Goal: Navigation & Orientation: Find specific page/section

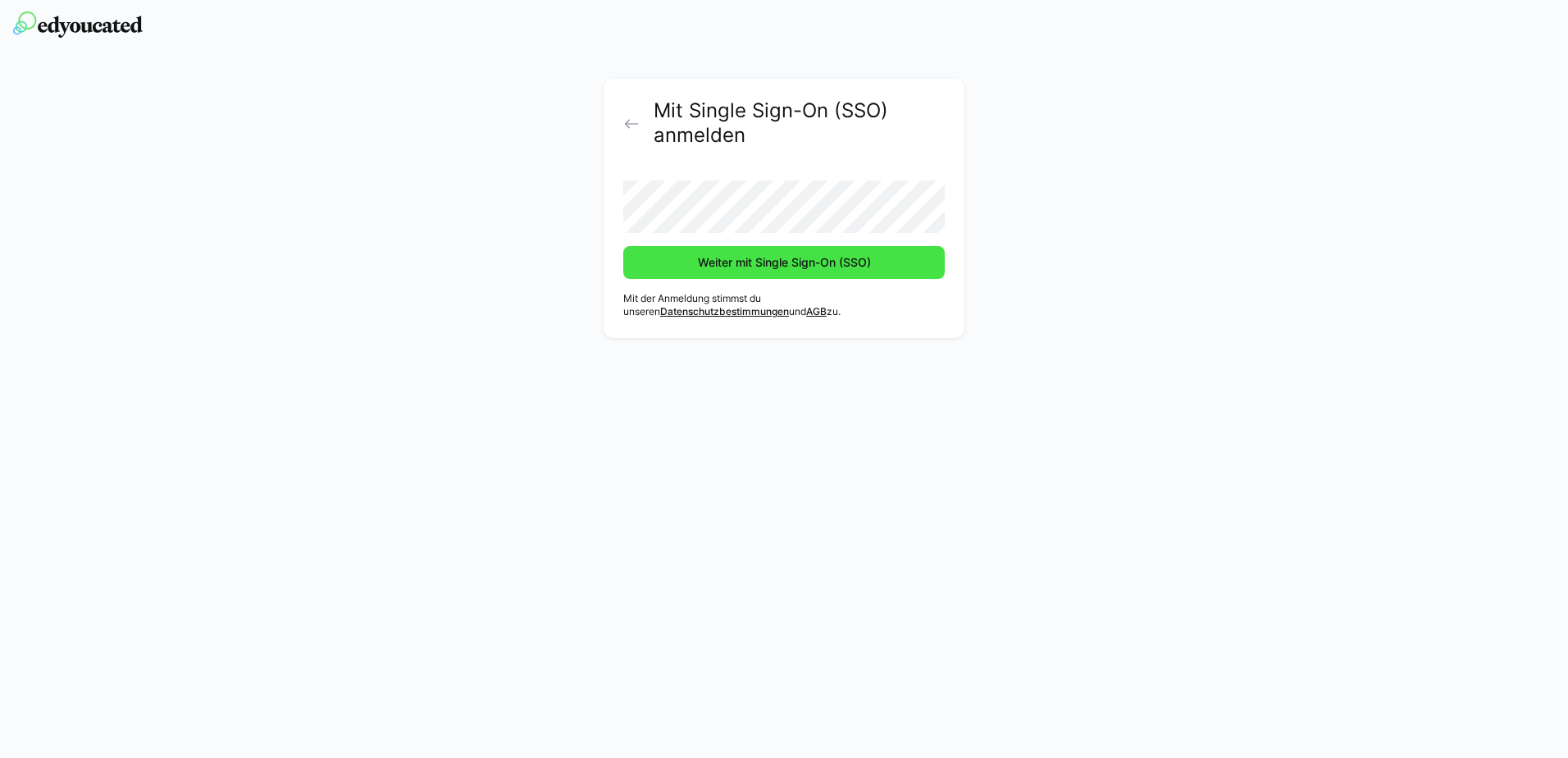
click at [804, 263] on span "Weiter mit Single Sign-On (SSO)" at bounding box center [784, 262] width 178 height 16
click at [846, 269] on span "Weiter mit Single Sign-On (SSO)" at bounding box center [784, 262] width 178 height 16
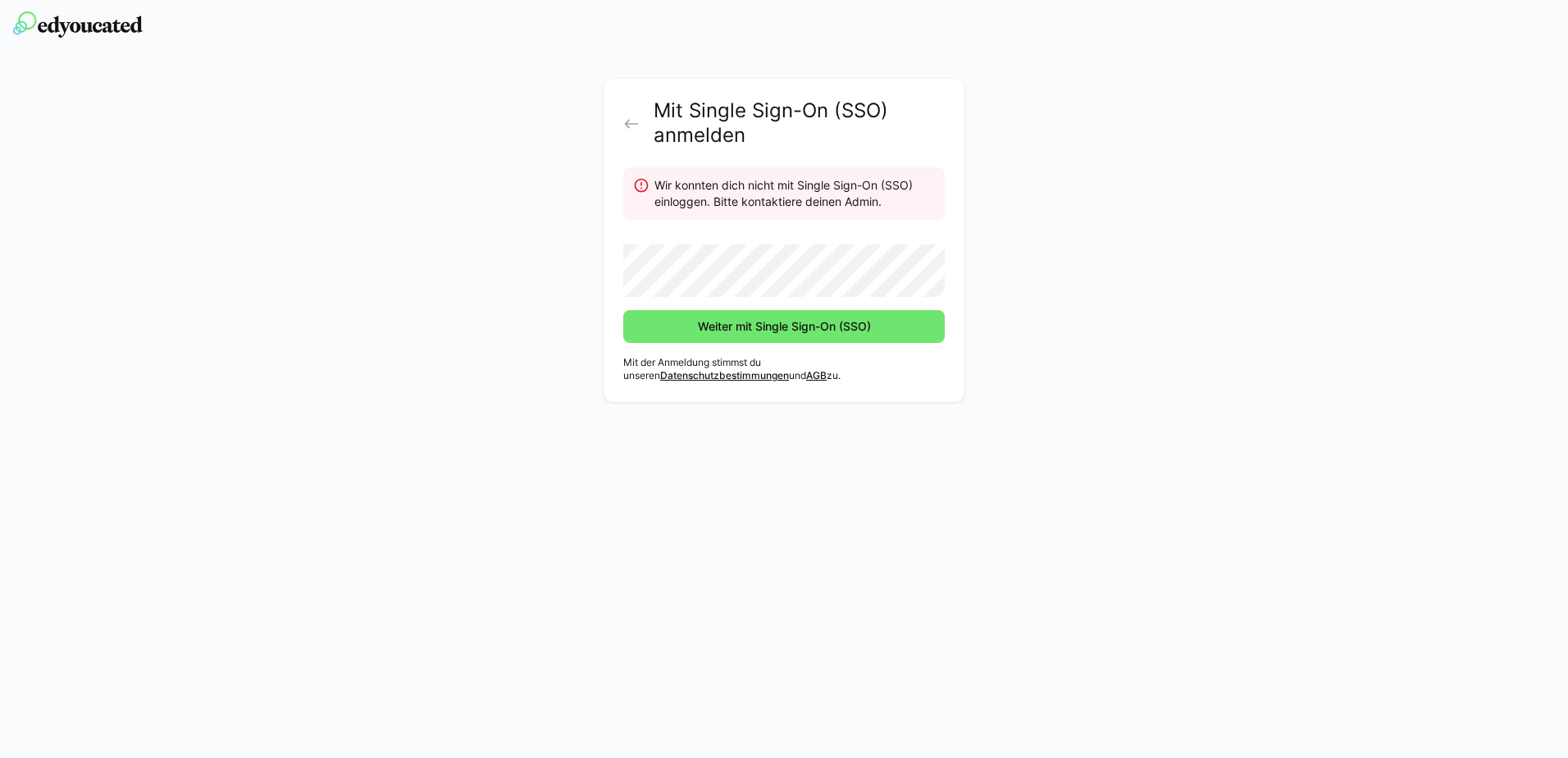
click at [513, 302] on div "Mit Single Sign-On (SSO) anmelden Wir konnten dich nicht mit Single Sign-On (SS…" at bounding box center [785, 244] width 924 height 331
click at [829, 328] on span "Weiter mit Single Sign-On (SSO)" at bounding box center [784, 326] width 178 height 16
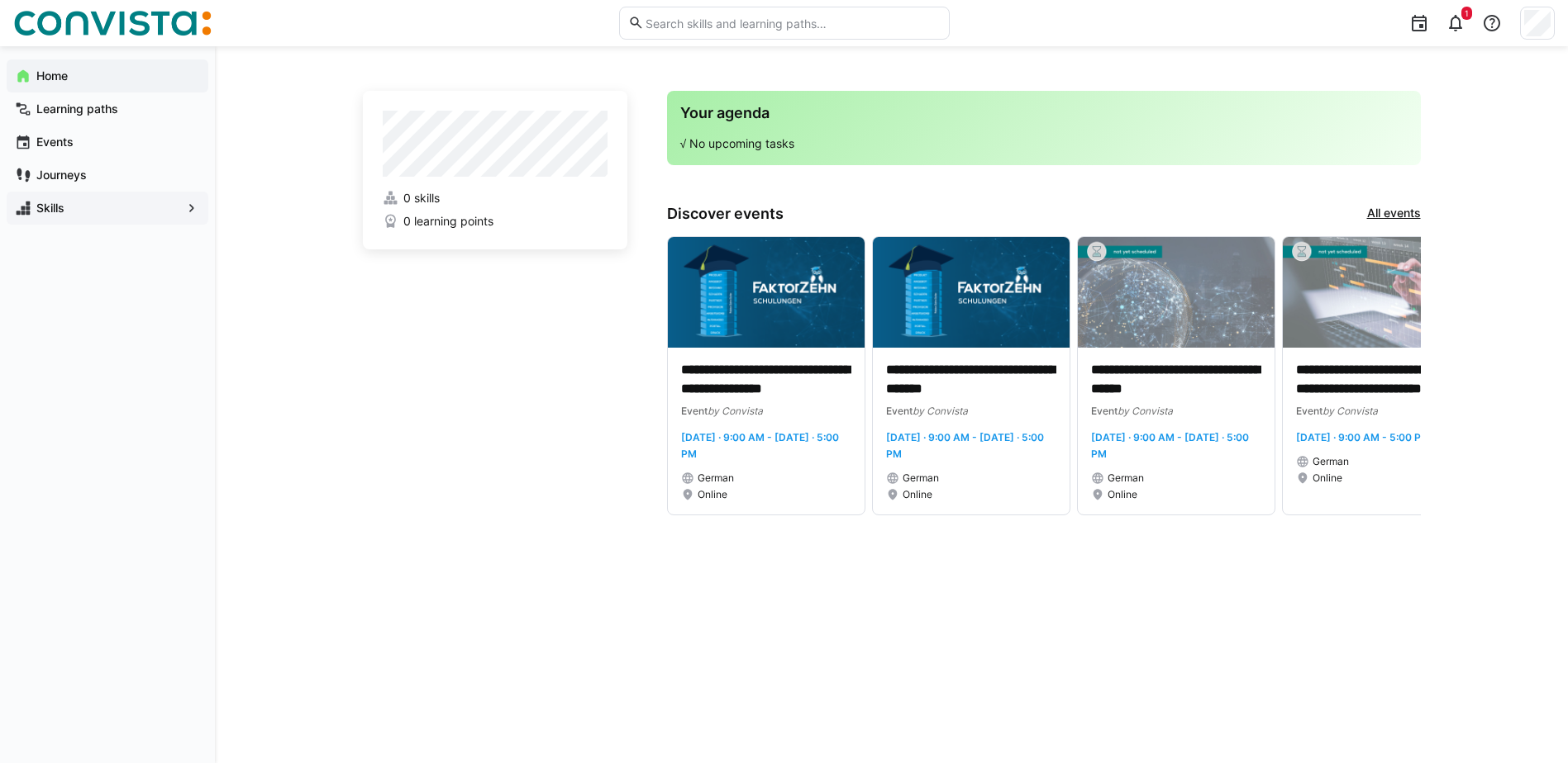
click at [174, 216] on div "Skills" at bounding box center [107, 208] width 202 height 33
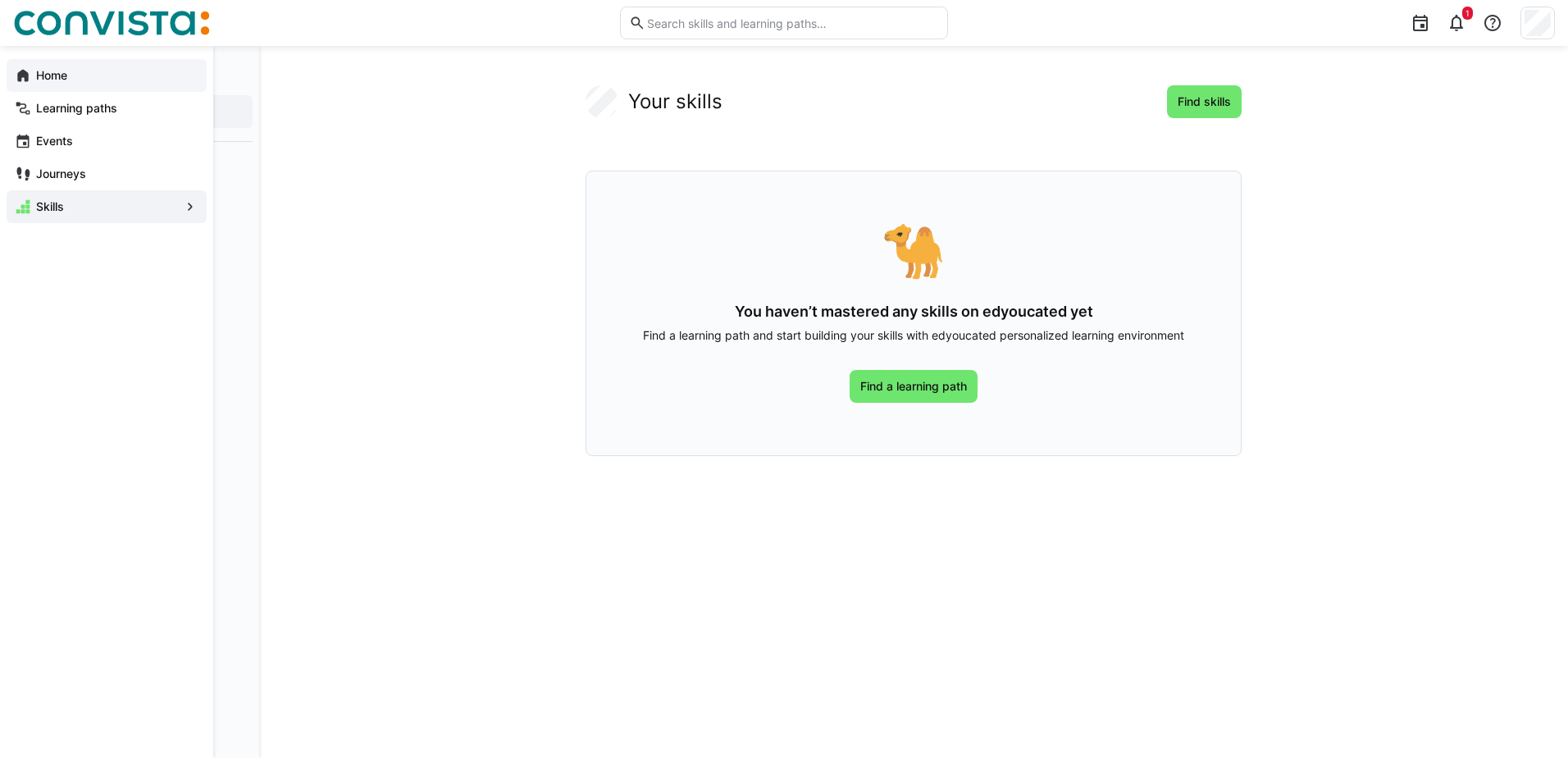
click at [136, 83] on div "Home" at bounding box center [106, 75] width 200 height 33
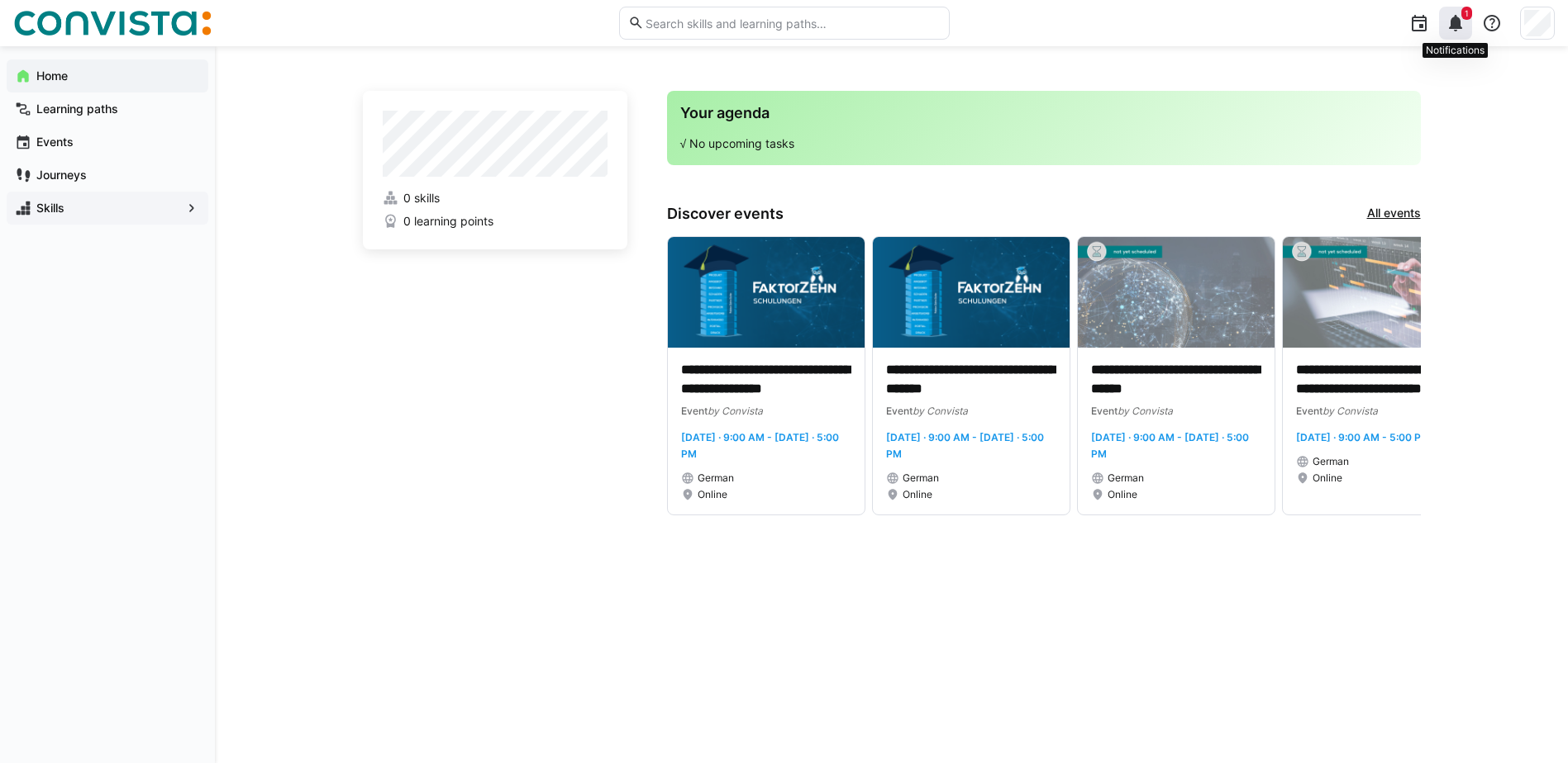
click at [1468, 27] on div "1" at bounding box center [1455, 23] width 33 height 33
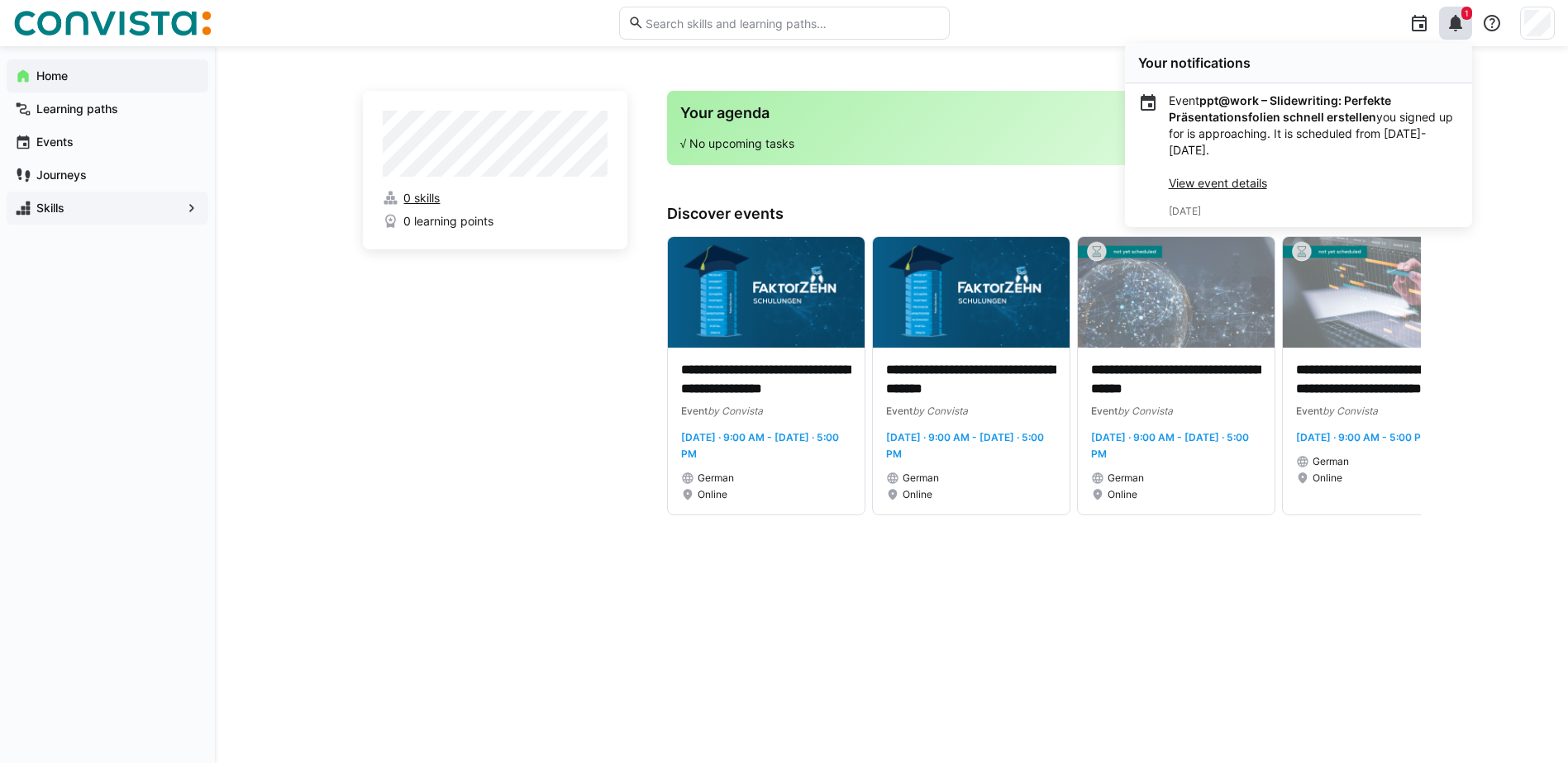
click at [426, 201] on span "0 skills" at bounding box center [421, 198] width 36 height 16
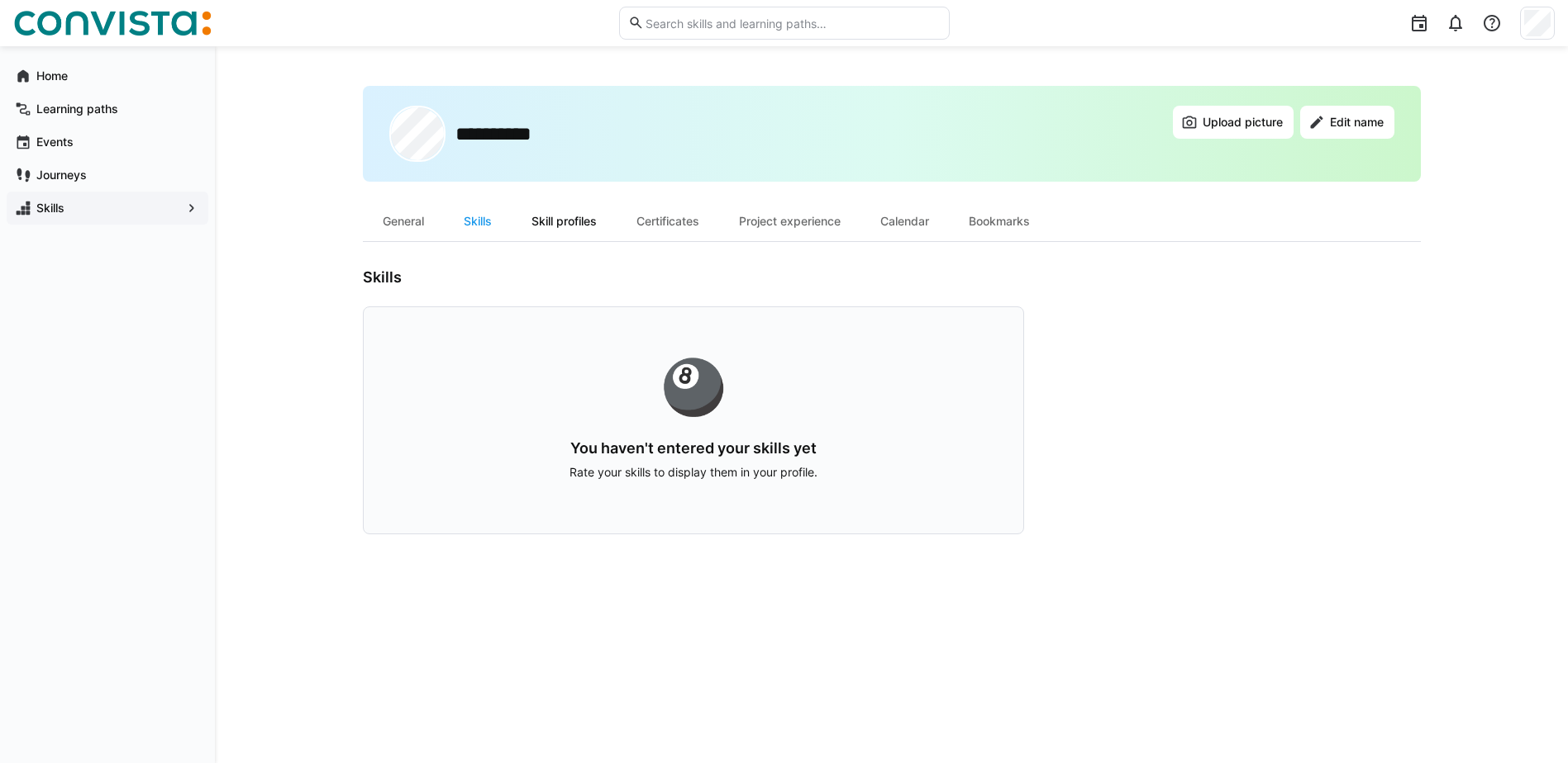
click at [599, 225] on div "Skill profiles" at bounding box center [564, 221] width 105 height 39
click at [681, 230] on div "Certificates" at bounding box center [667, 221] width 102 height 39
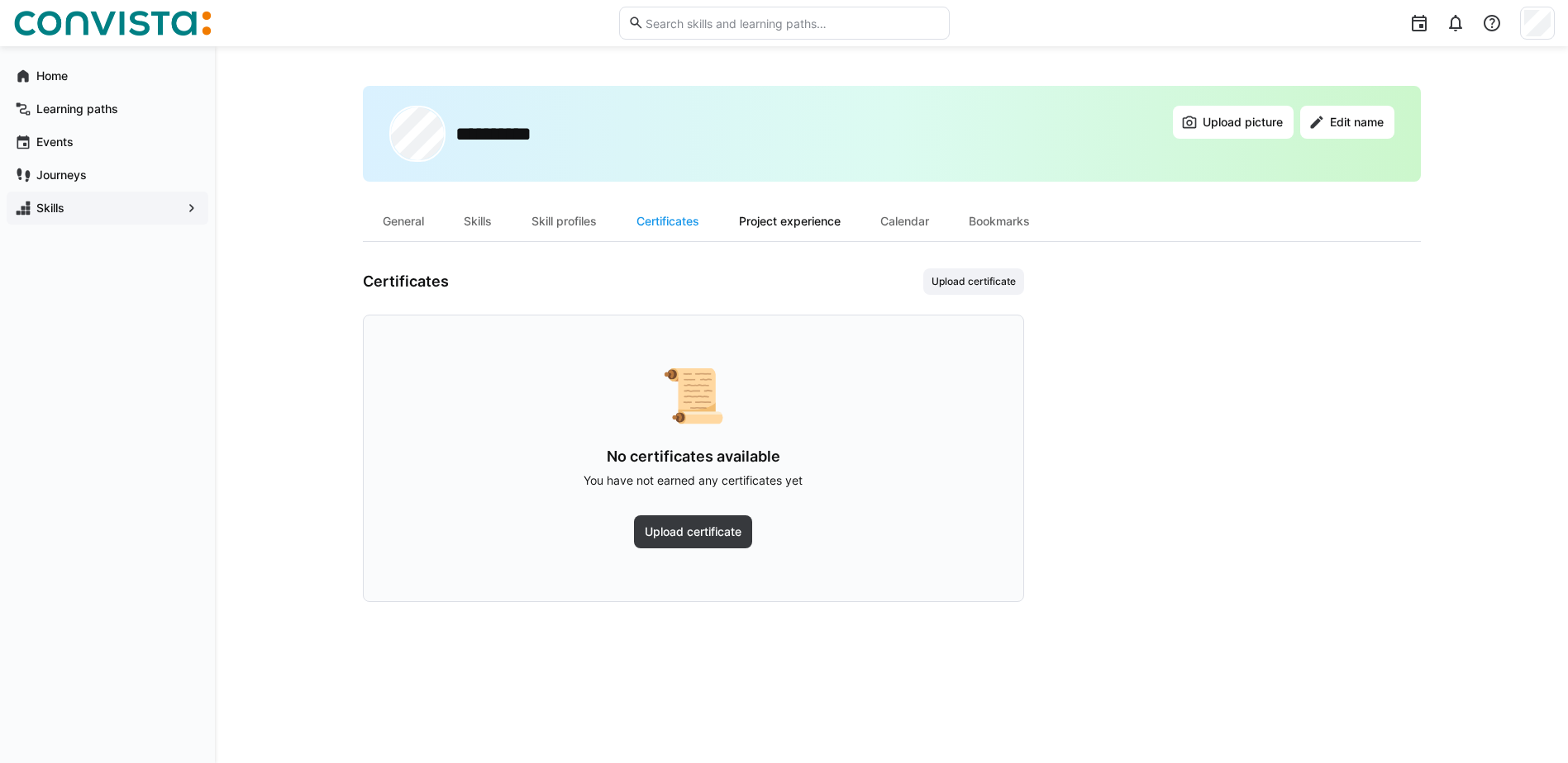
click at [791, 233] on div "Project experience" at bounding box center [789, 221] width 142 height 39
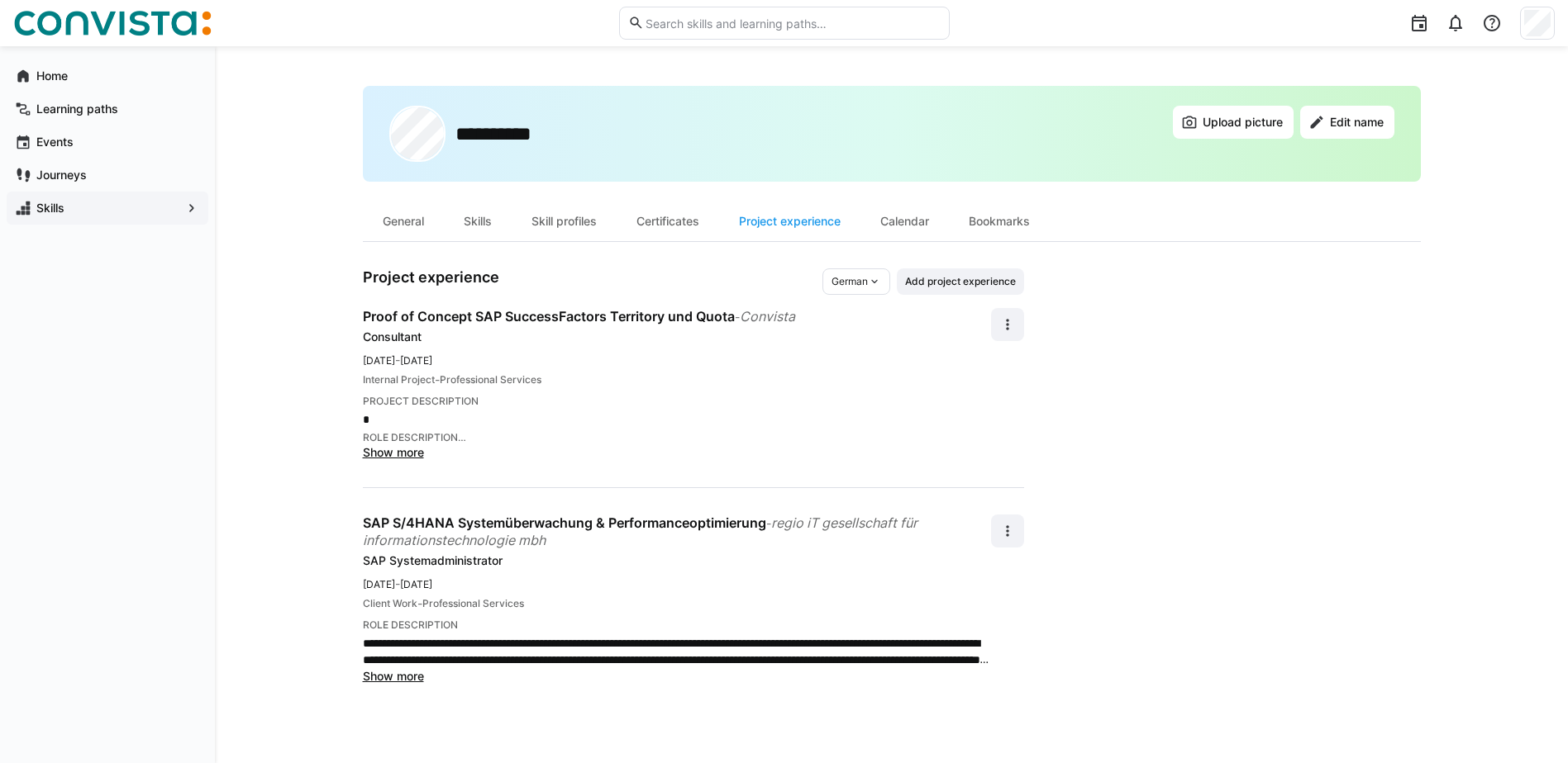
click at [416, 679] on span "Show more" at bounding box center [393, 676] width 61 height 14
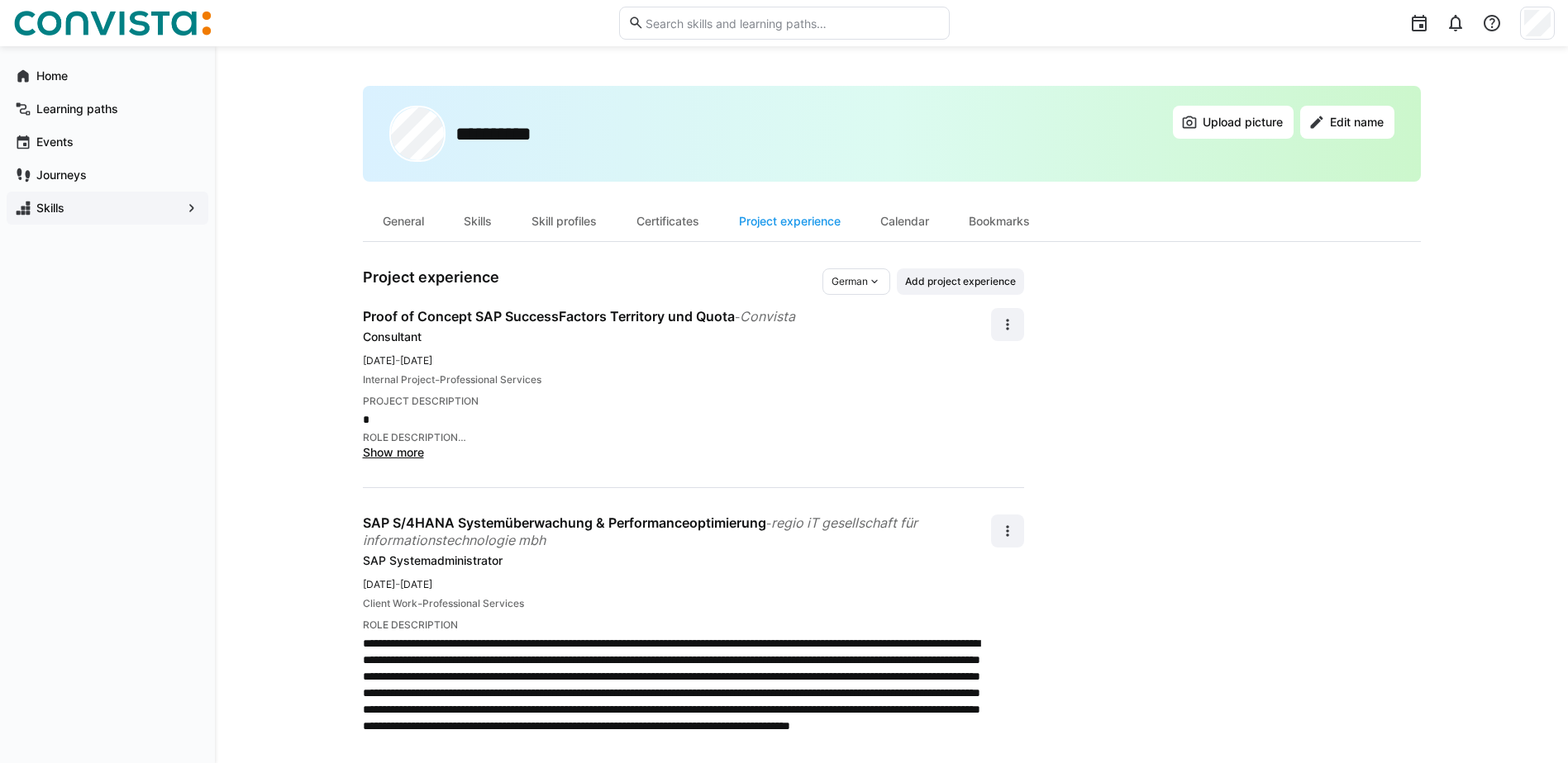
drag, startPoint x: 387, startPoint y: 355, endPoint x: 482, endPoint y: 357, distance: 95.0
click at [482, 357] on div "May 2018 - Sep 2018" at bounding box center [677, 359] width 628 height 16
drag, startPoint x: 482, startPoint y: 357, endPoint x: 565, endPoint y: 369, distance: 83.9
click at [565, 369] on div "May 2018 - Sep 2018 Internal Project - Professional Services" at bounding box center [677, 369] width 628 height 36
click at [407, 225] on div "General" at bounding box center [403, 221] width 81 height 39
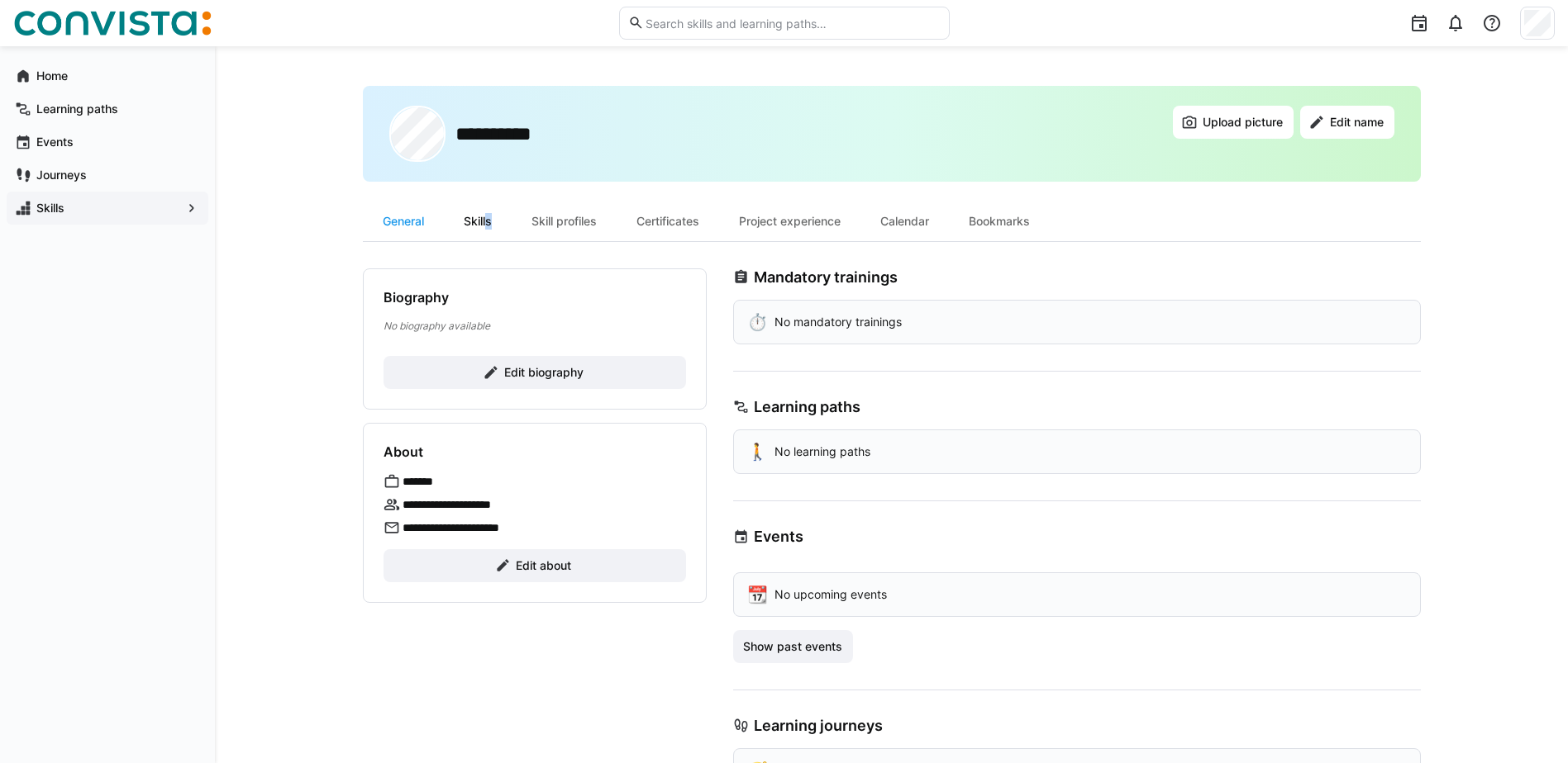
click at [487, 219] on div "Skills" at bounding box center [477, 221] width 68 height 39
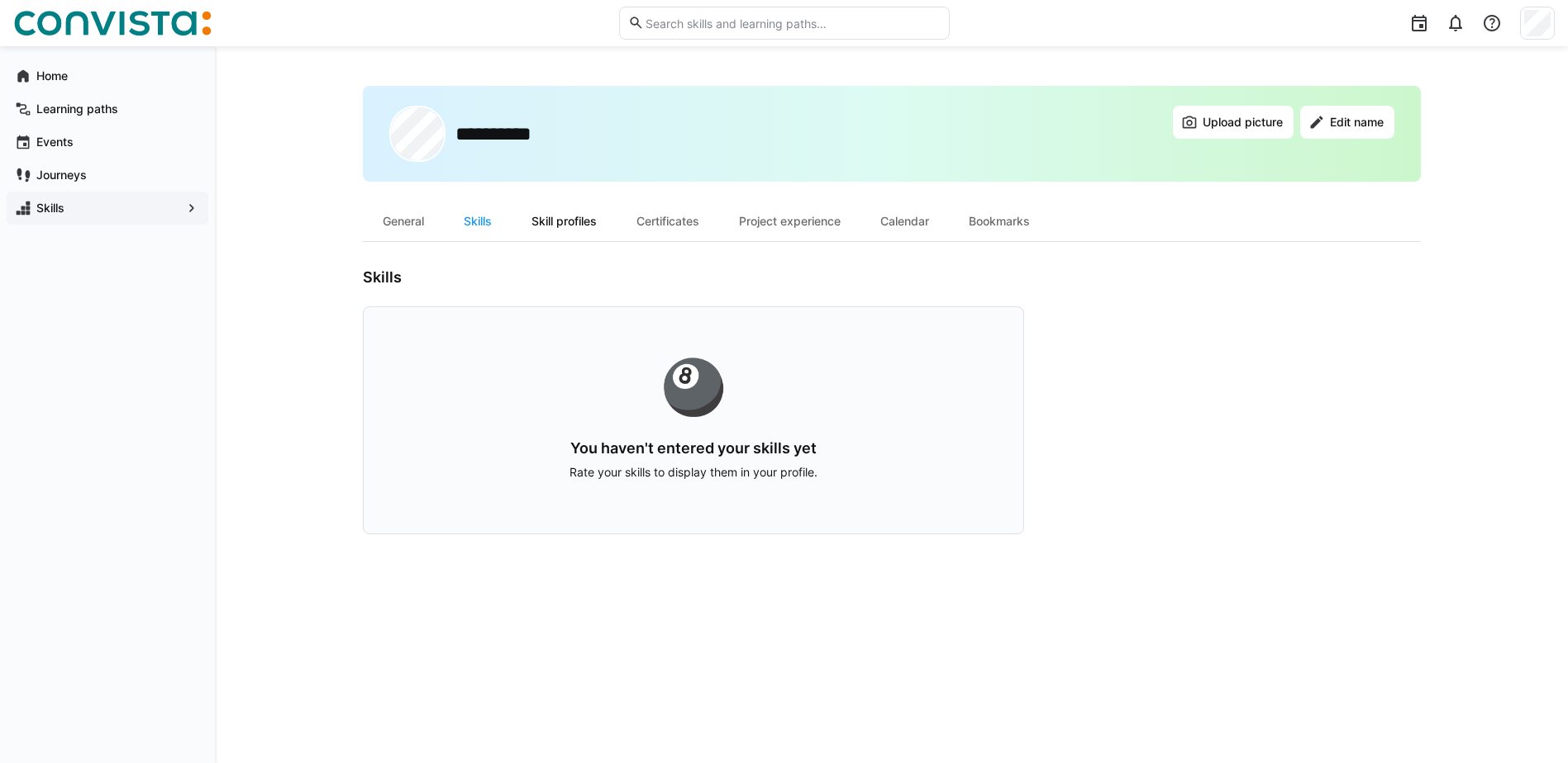
drag, startPoint x: 487, startPoint y: 219, endPoint x: 564, endPoint y: 220, distance: 77.0
click at [564, 220] on div "Skill profiles" at bounding box center [564, 221] width 105 height 39
